Goal: Task Accomplishment & Management: Manage account settings

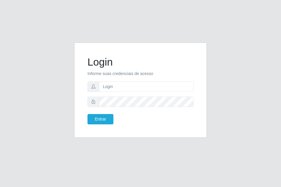
drag, startPoint x: 159, startPoint y: 146, endPoint x: 198, endPoint y: 134, distance: 41.0
click at [179, 139] on div "Login Informe suas credenciais de acesso Entrar" at bounding box center [140, 93] width 281 height 187
click at [119, 85] on input "text" at bounding box center [146, 86] width 95 height 10
type input "ana@saullus"
click at [109, 124] on button "Entrar" at bounding box center [101, 119] width 26 height 10
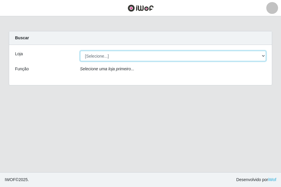
click at [263, 55] on select "[Selecione...] Saullus Supermercados" at bounding box center [173, 56] width 186 height 10
select select "423"
click at [80, 51] on select "[Selecione...] Saullus Supermercados" at bounding box center [173, 56] width 186 height 10
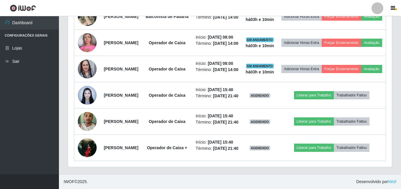
scroll to position [201, 0]
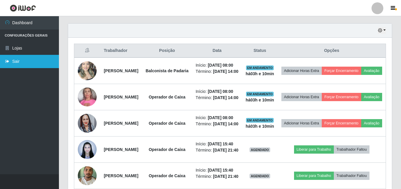
click at [13, 56] on link "Sair" at bounding box center [29, 61] width 59 height 13
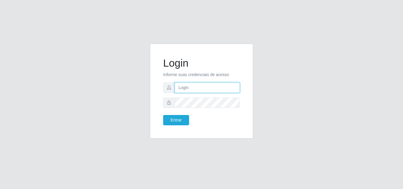
click at [188, 91] on input "text" at bounding box center [207, 88] width 65 height 10
type input "ana@saullus"
